Goal: Task Accomplishment & Management: Manage account settings

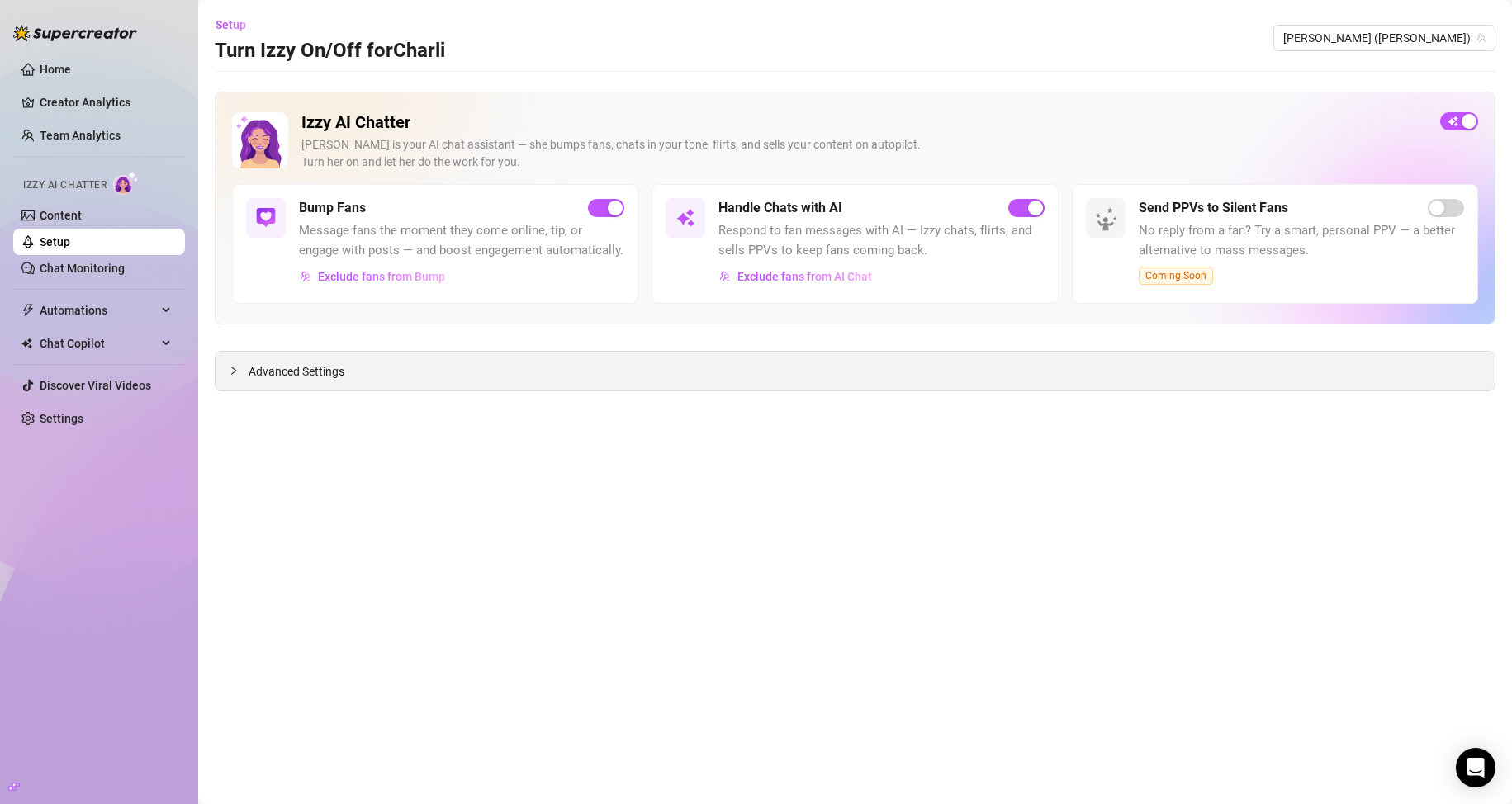
click at [345, 373] on div "Advanced Settings" at bounding box center [855, 371] width 1279 height 38
click at [276, 370] on span "Advanced Settings" at bounding box center [296, 371] width 95 height 18
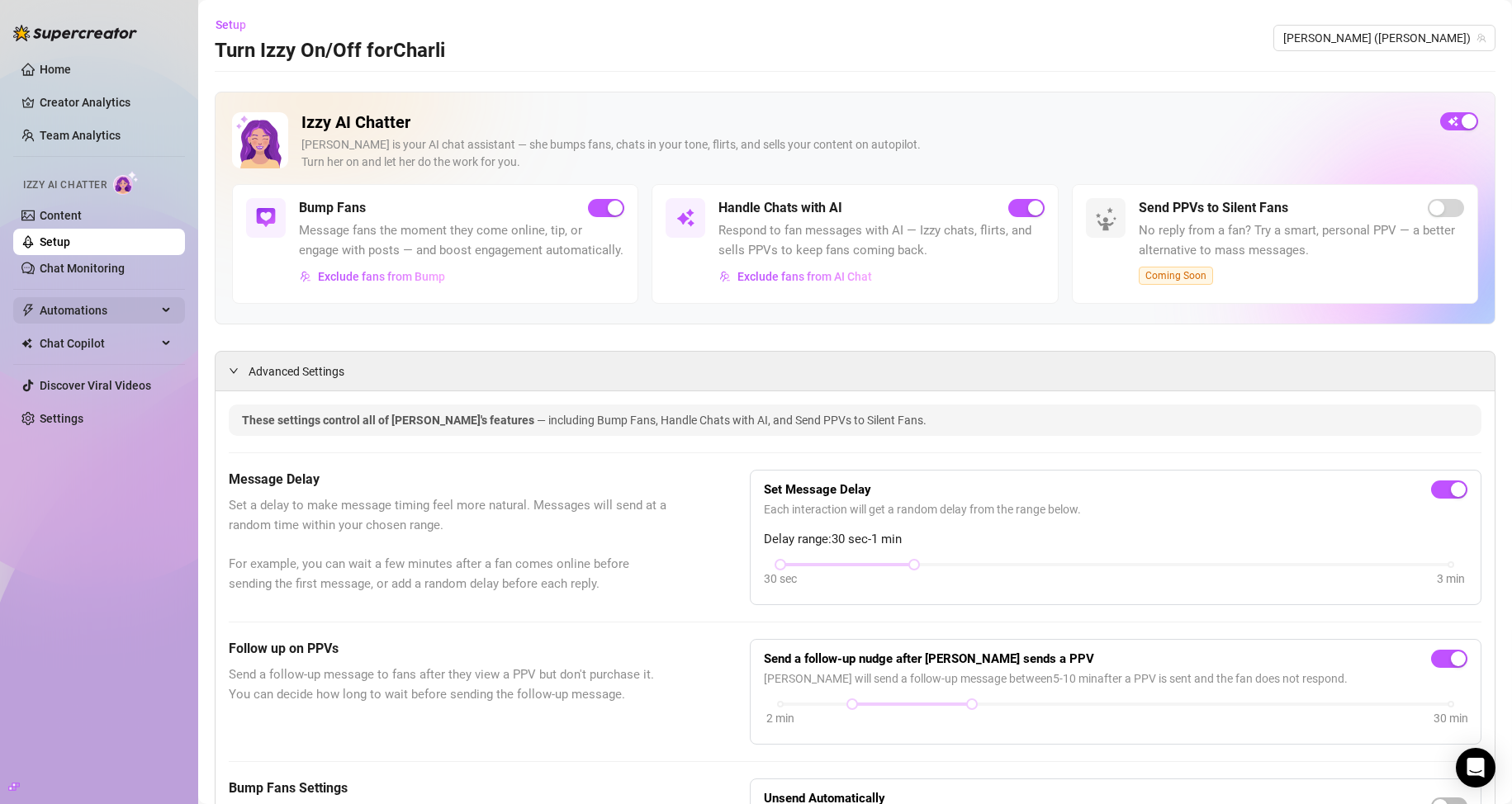
click at [99, 304] on span "Automations" at bounding box center [97, 310] width 117 height 26
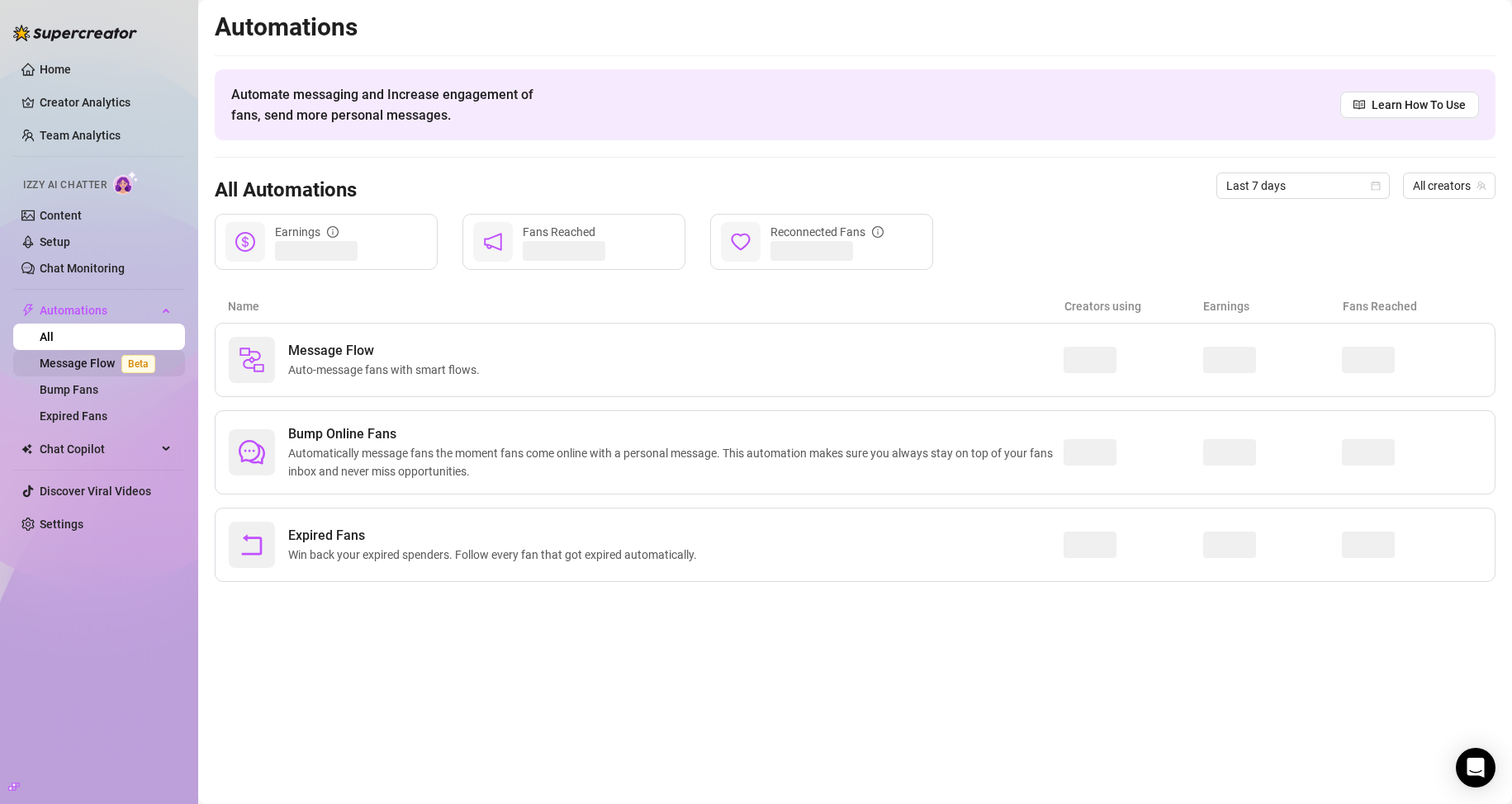
click at [95, 358] on link "Message Flow Beta" at bounding box center [100, 363] width 123 height 13
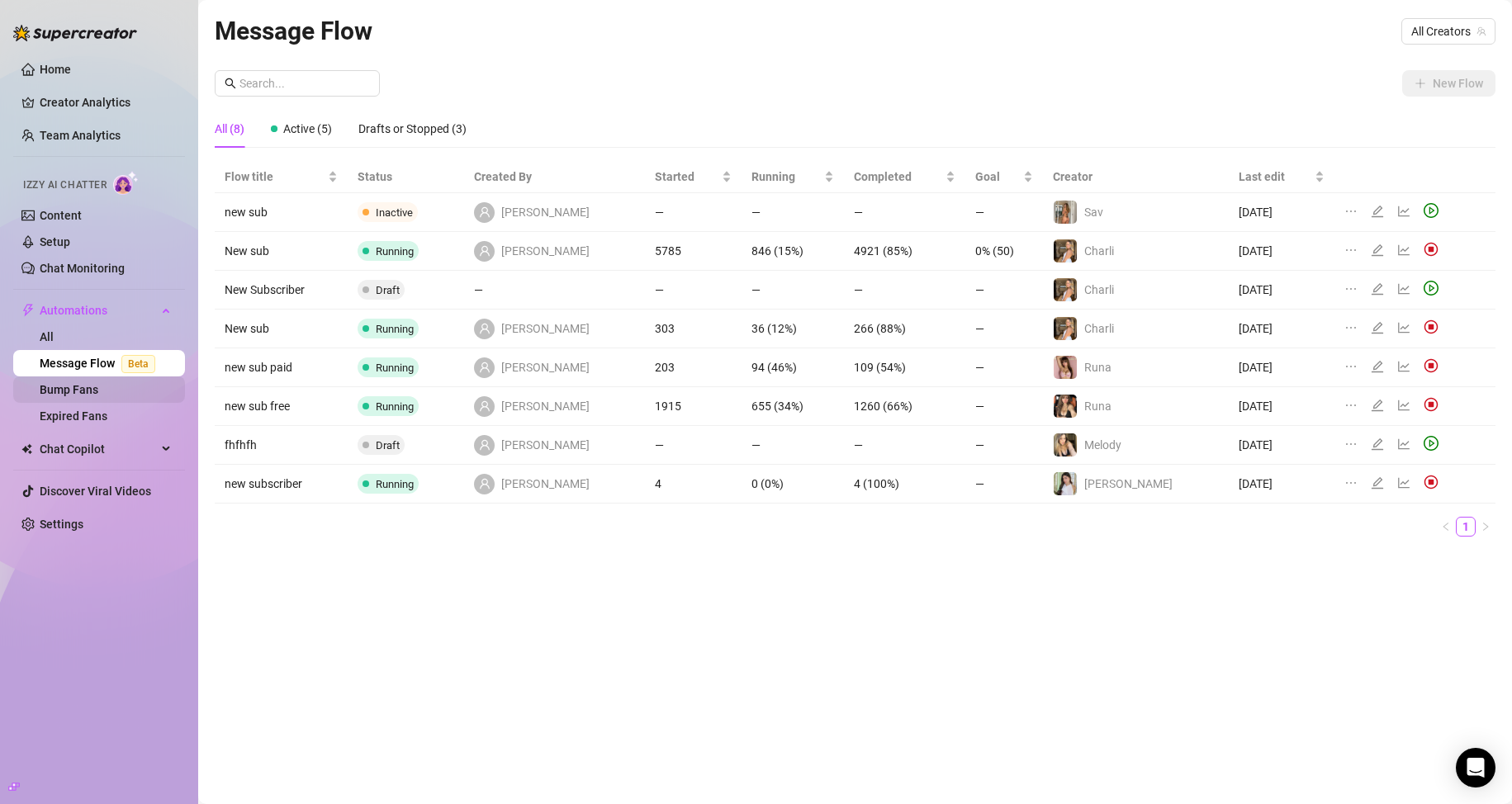
click at [78, 388] on link "Bump Fans" at bounding box center [68, 389] width 59 height 13
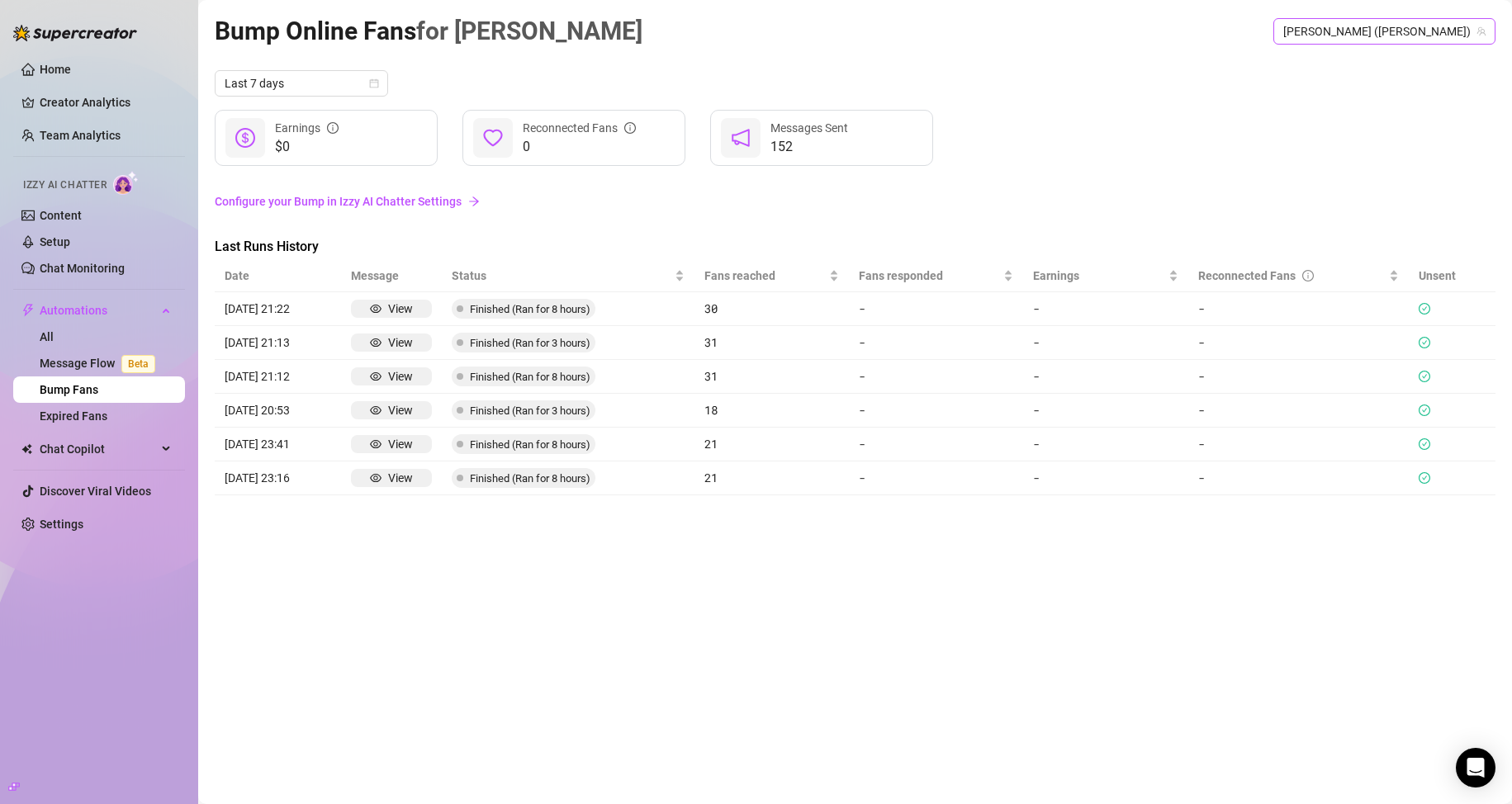
click at [1404, 35] on span "[PERSON_NAME] ([PERSON_NAME])" at bounding box center [1385, 31] width 202 height 24
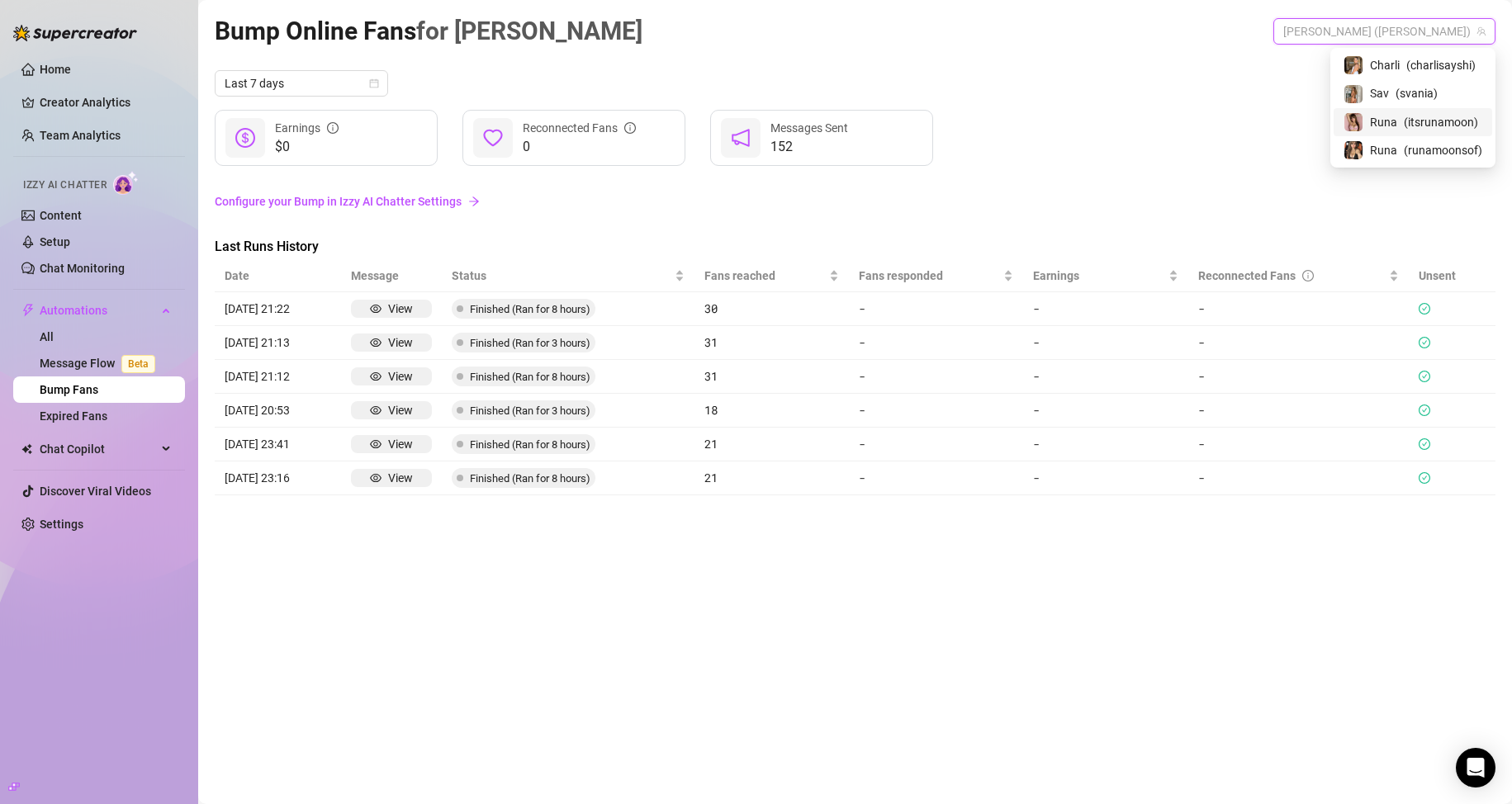
click at [1409, 115] on span "( itsrunamoon )" at bounding box center [1440, 122] width 74 height 18
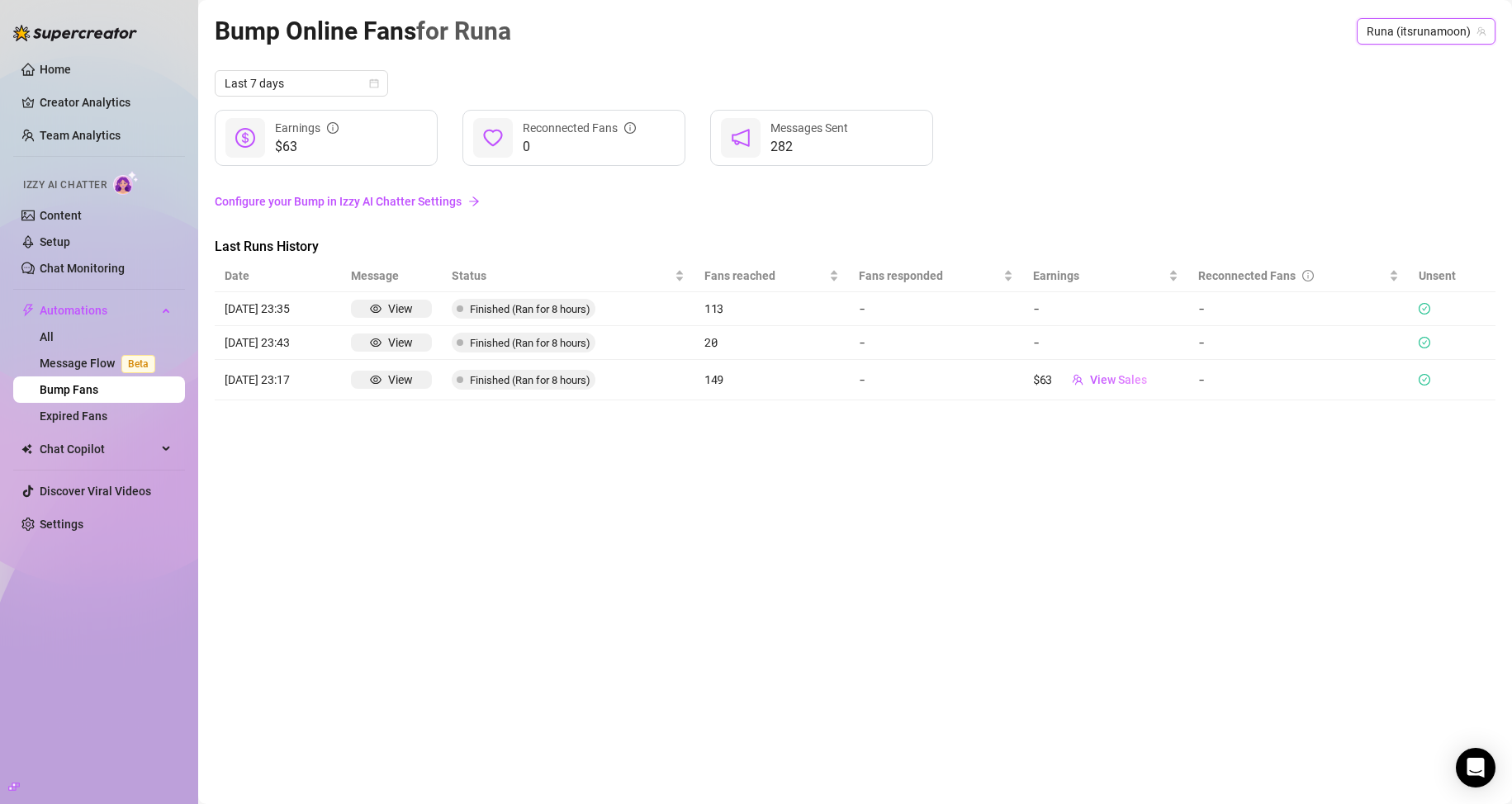
click at [1396, 32] on span "Runa (itsrunamoon)" at bounding box center [1426, 31] width 119 height 24
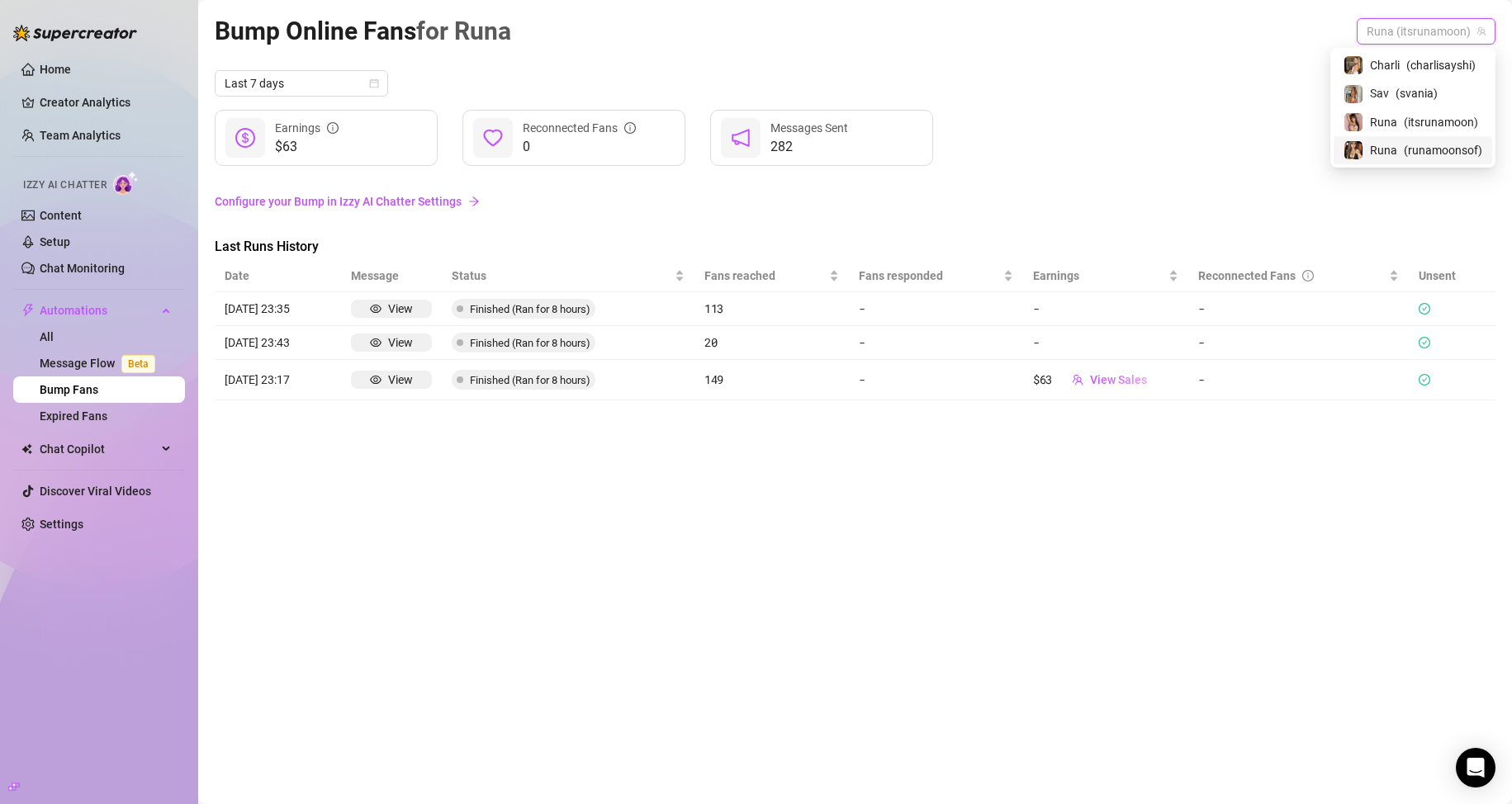
click at [1388, 152] on span "Runa" at bounding box center [1383, 150] width 27 height 18
